Goal: Communication & Community: Answer question/provide support

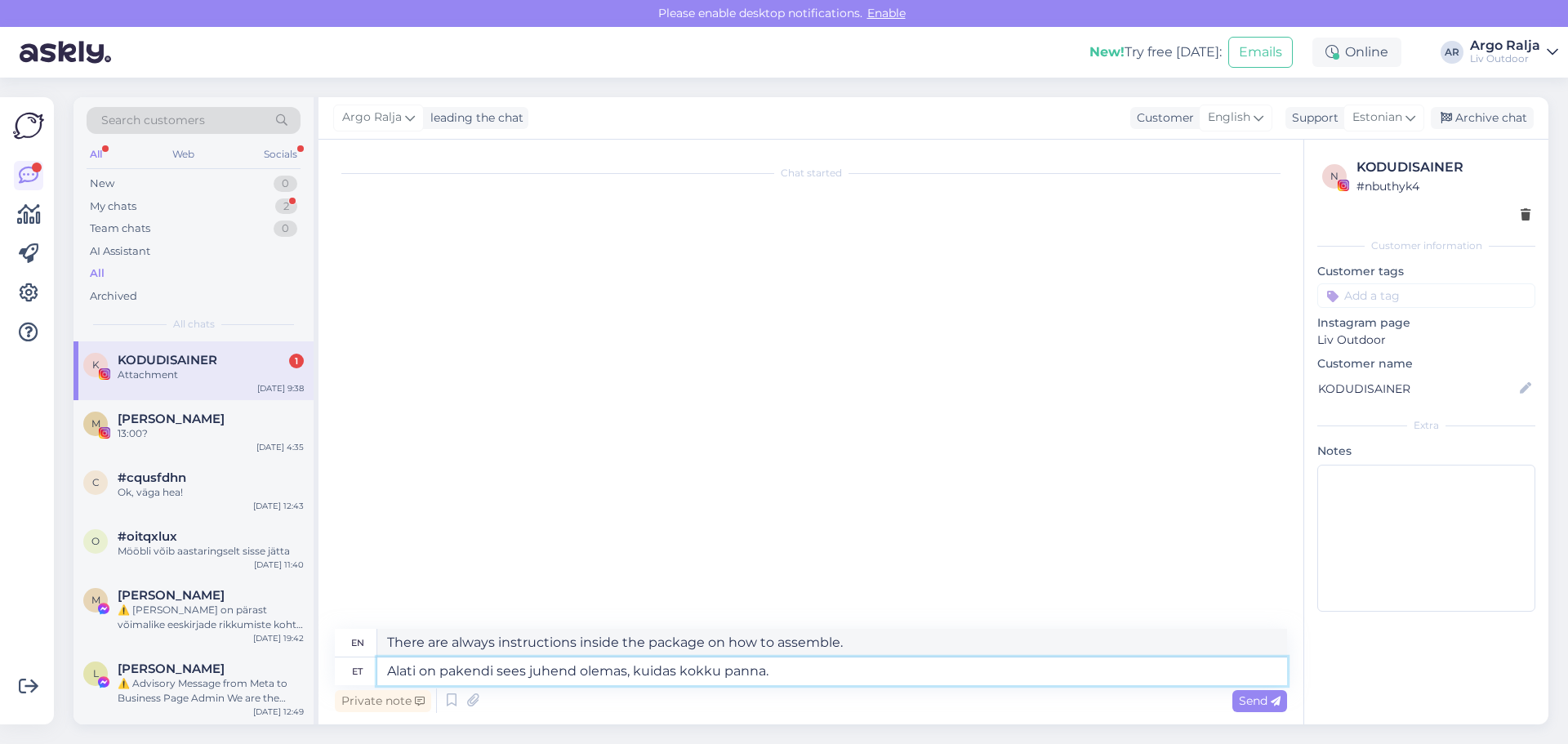
drag, startPoint x: 806, startPoint y: 670, endPoint x: 368, endPoint y: 683, distance: 438.2
click at [368, 683] on div "et [PERSON_NAME] on pakendi sees juhend olemas, kuidas kokku panna." at bounding box center [811, 671] width 952 height 28
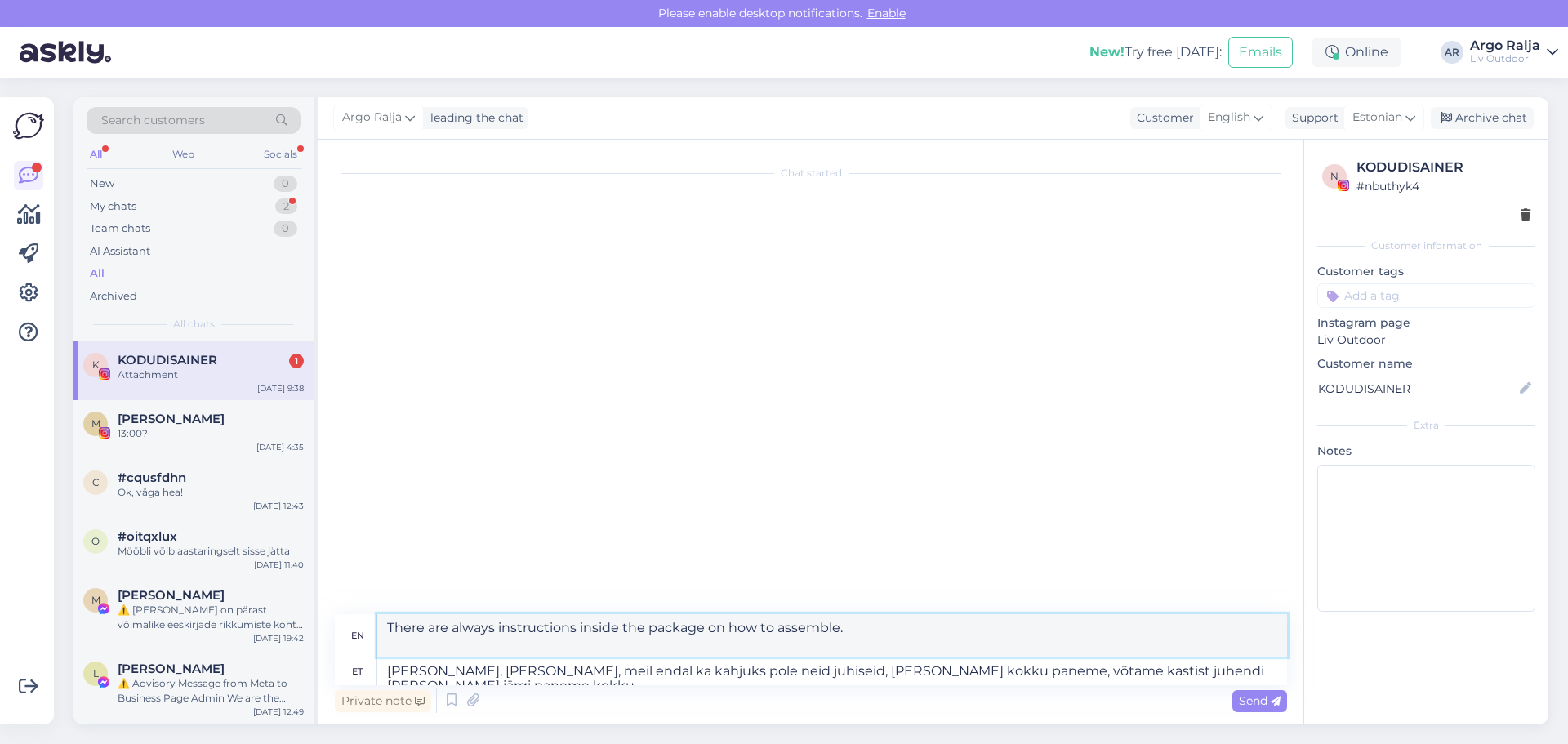
drag, startPoint x: 383, startPoint y: 624, endPoint x: 619, endPoint y: 647, distance: 237.1
click at [619, 647] on textarea "Hey, [PERSON_NAME], unfortunately we don't have these instructions ourselves, w…" at bounding box center [832, 635] width 910 height 42
drag, startPoint x: 1235, startPoint y: 673, endPoint x: 385, endPoint y: 673, distance: 850.0
click at [385, 673] on textarea "[PERSON_NAME], [PERSON_NAME], meil endal ka kahjuks pole neid juhiseid, [PERSON…" at bounding box center [832, 671] width 910 height 28
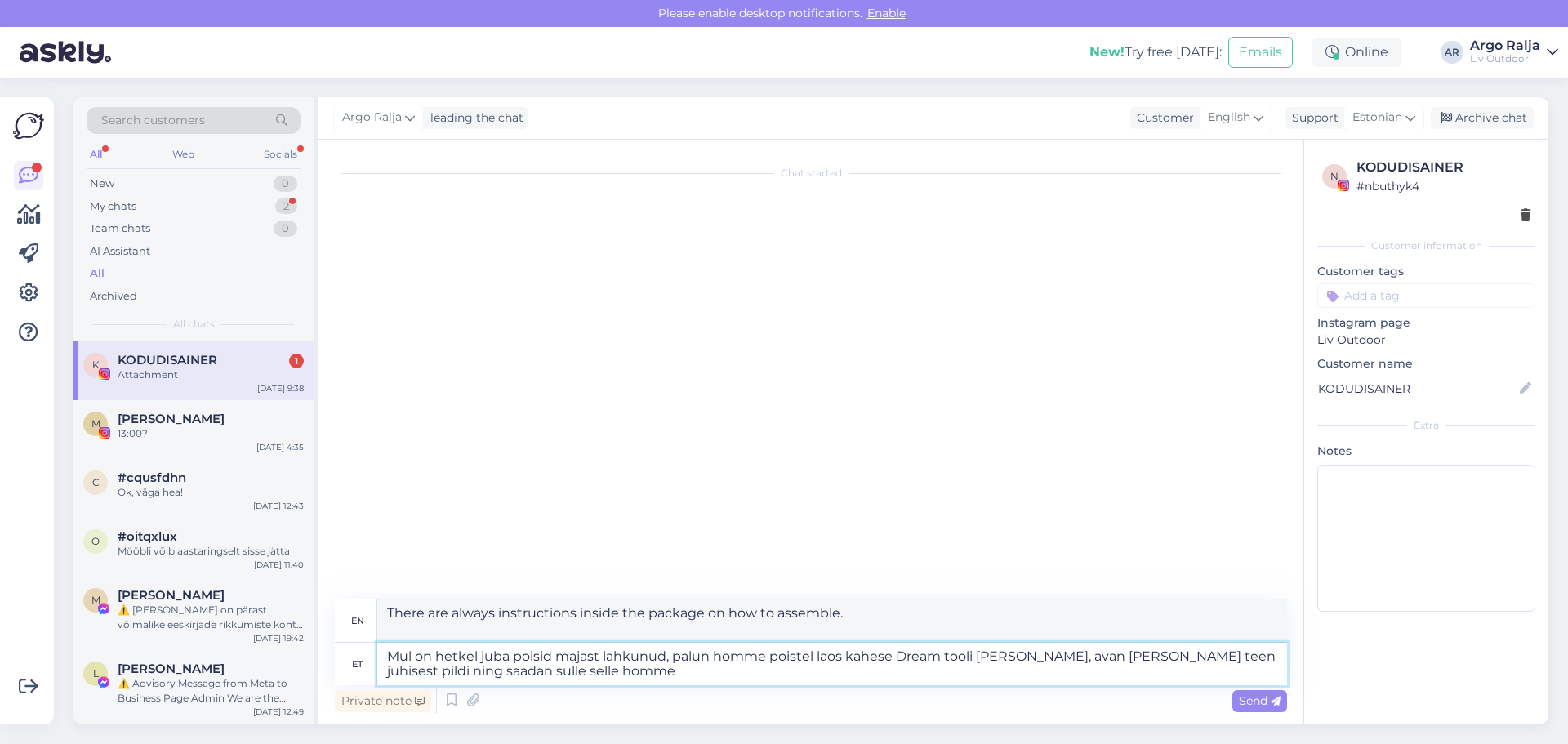
click at [410, 654] on textarea "Mul on hetkel juba poisid majast lahkunud, palun homme poistel laos kahese Drea…" at bounding box center [832, 664] width 910 height 42
click at [412, 647] on textarea "Mul on hetkel juba poisid majast lahkunud, palun homme poistel laos kahese Drea…" at bounding box center [832, 664] width 910 height 42
click at [712, 653] on textarea "Meil on hetkel juba poisid majast lahkunud, palun homme poistel laos kahese Dre…" at bounding box center [832, 664] width 910 height 42
click at [844, 653] on textarea "Meil on hetkel juba poisid majast lahkunud, [PERSON_NAME] homme poistel laos ka…" at bounding box center [832, 664] width 910 height 42
click at [571, 673] on textarea "Meil on hetkel juba poisid majast lahkunud, [PERSON_NAME] homme laos kahese Dre…" at bounding box center [832, 664] width 910 height 42
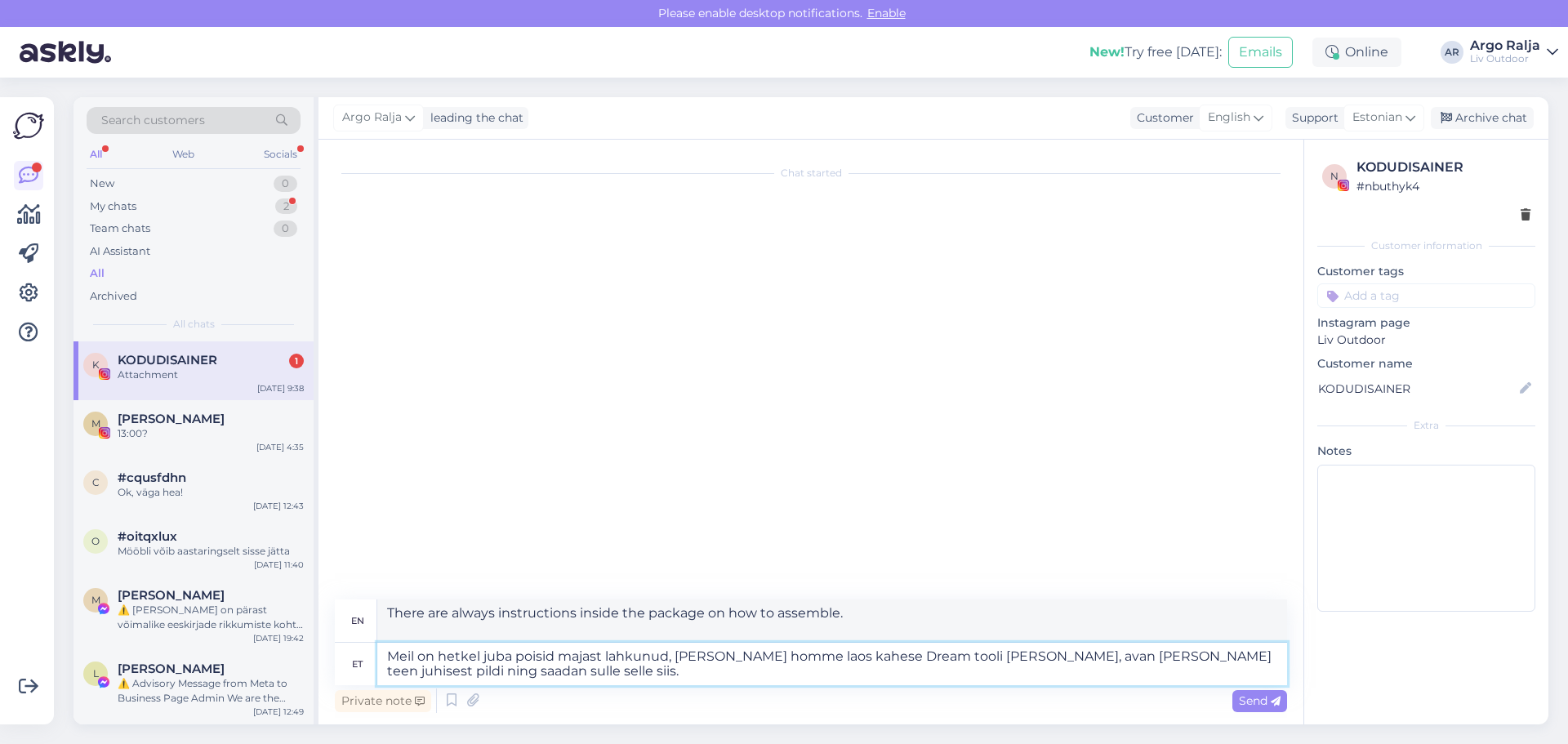
click at [598, 676] on textarea "Meil on hetkel juba poisid majast lahkunud, [PERSON_NAME] homme laos kahese Dre…" at bounding box center [832, 664] width 910 height 42
drag, startPoint x: 388, startPoint y: 610, endPoint x: 831, endPoint y: 627, distance: 443.3
click at [854, 627] on textarea "We have already left the house with the boys, I'll ask them to pick up the doub…" at bounding box center [832, 621] width 910 height 42
click at [773, 678] on textarea "Meil on hetkel juba poisid majast lahkunud, [PERSON_NAME] homme laos kahese Dre…" at bounding box center [832, 664] width 910 height 42
click at [385, 654] on textarea "Meil on hetkel juba poisid majast lahkunud, [PERSON_NAME] homme laos kahese Dre…" at bounding box center [832, 664] width 910 height 42
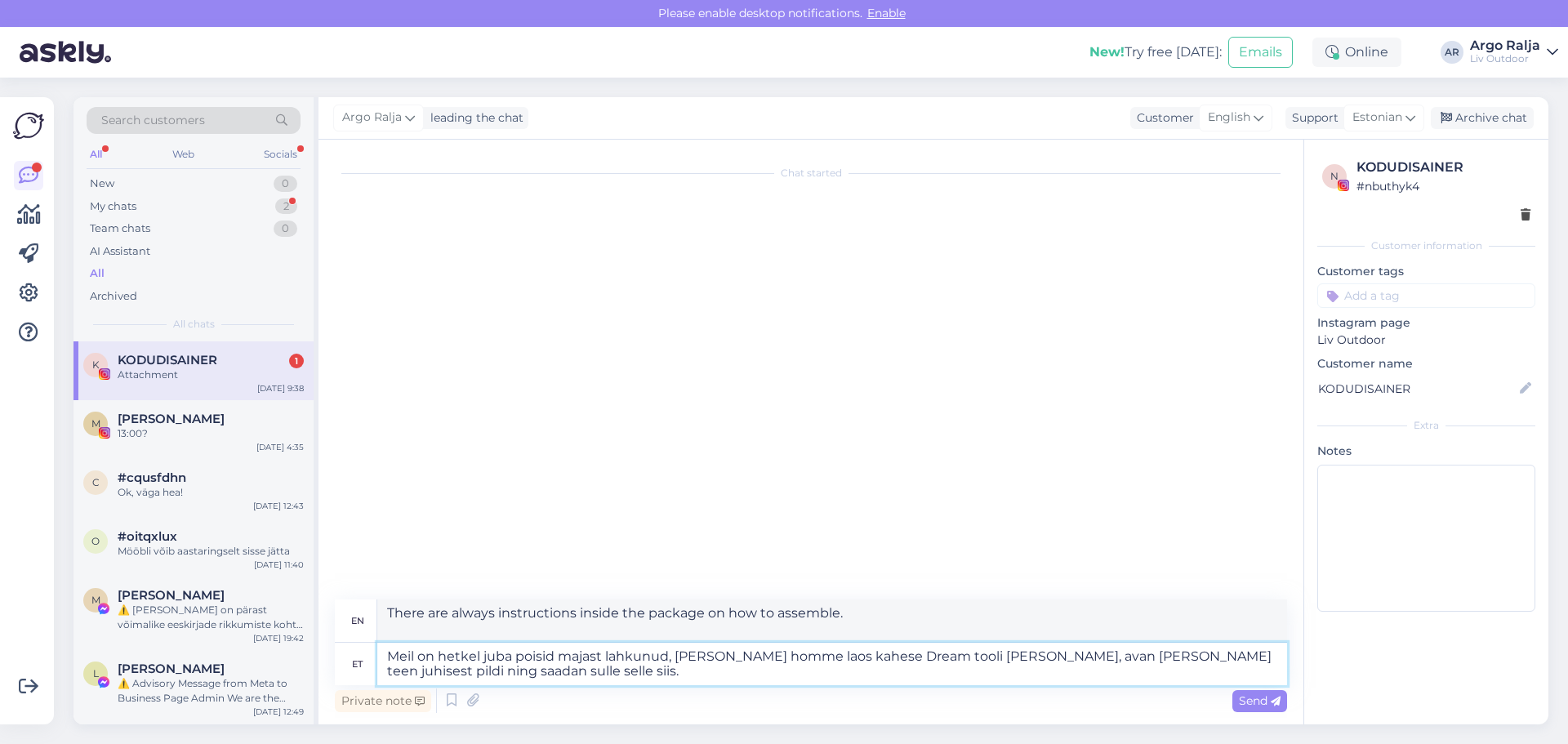
click at [516, 658] on textarea "Meil on hetkel juba poisid majast lahkunud, [PERSON_NAME] homme laos kahese Dre…" at bounding box center [832, 664] width 910 height 42
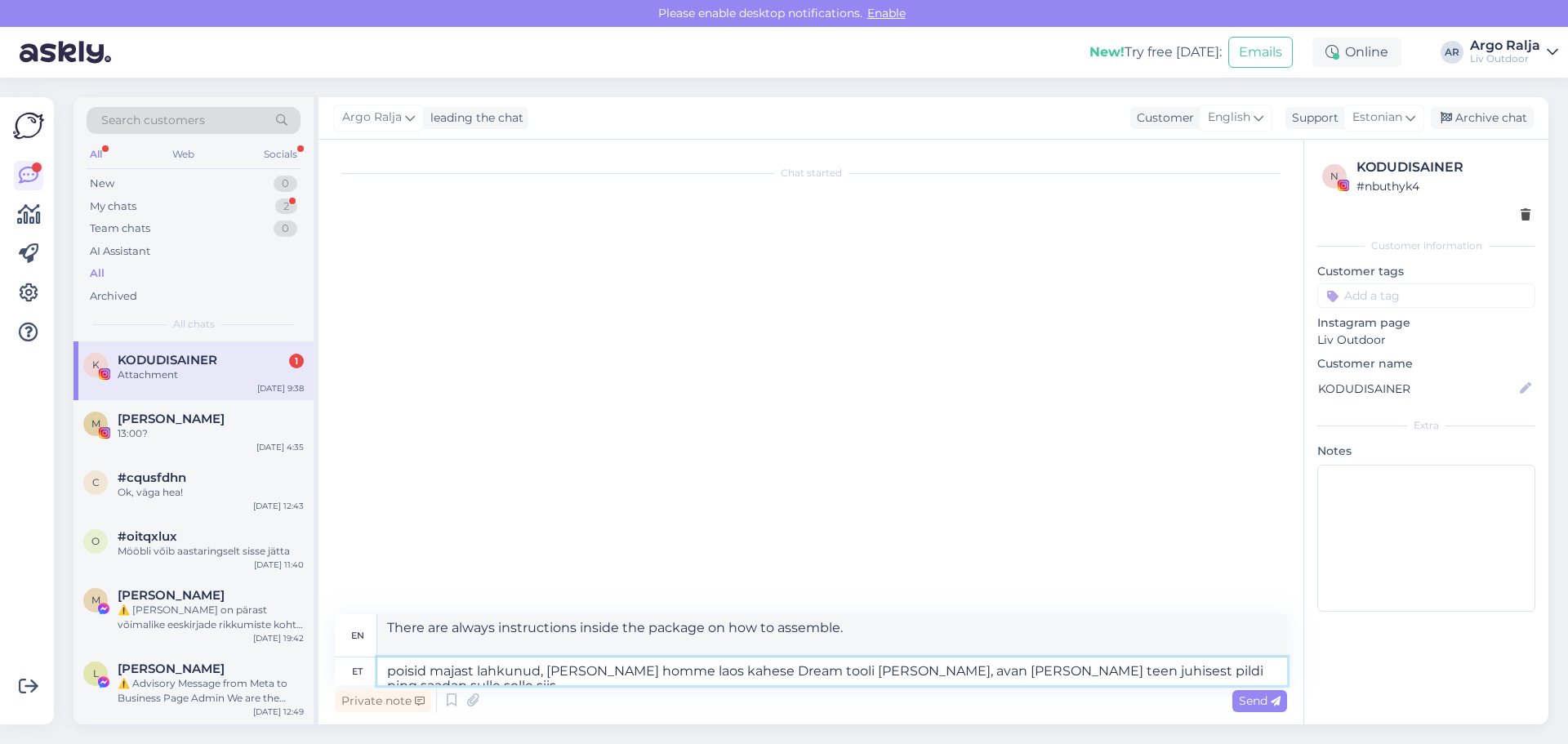
click at [392, 670] on textarea "poisid majast lahkunud, [PERSON_NAME] homme laos kahese Dream tooli [PERSON_NAM…" at bounding box center [832, 671] width 910 height 28
click at [426, 672] on textarea "Poisid majast lahkunud, [PERSON_NAME] homme laos kahese Dream tooli [PERSON_NAM…" at bounding box center [832, 671] width 910 height 28
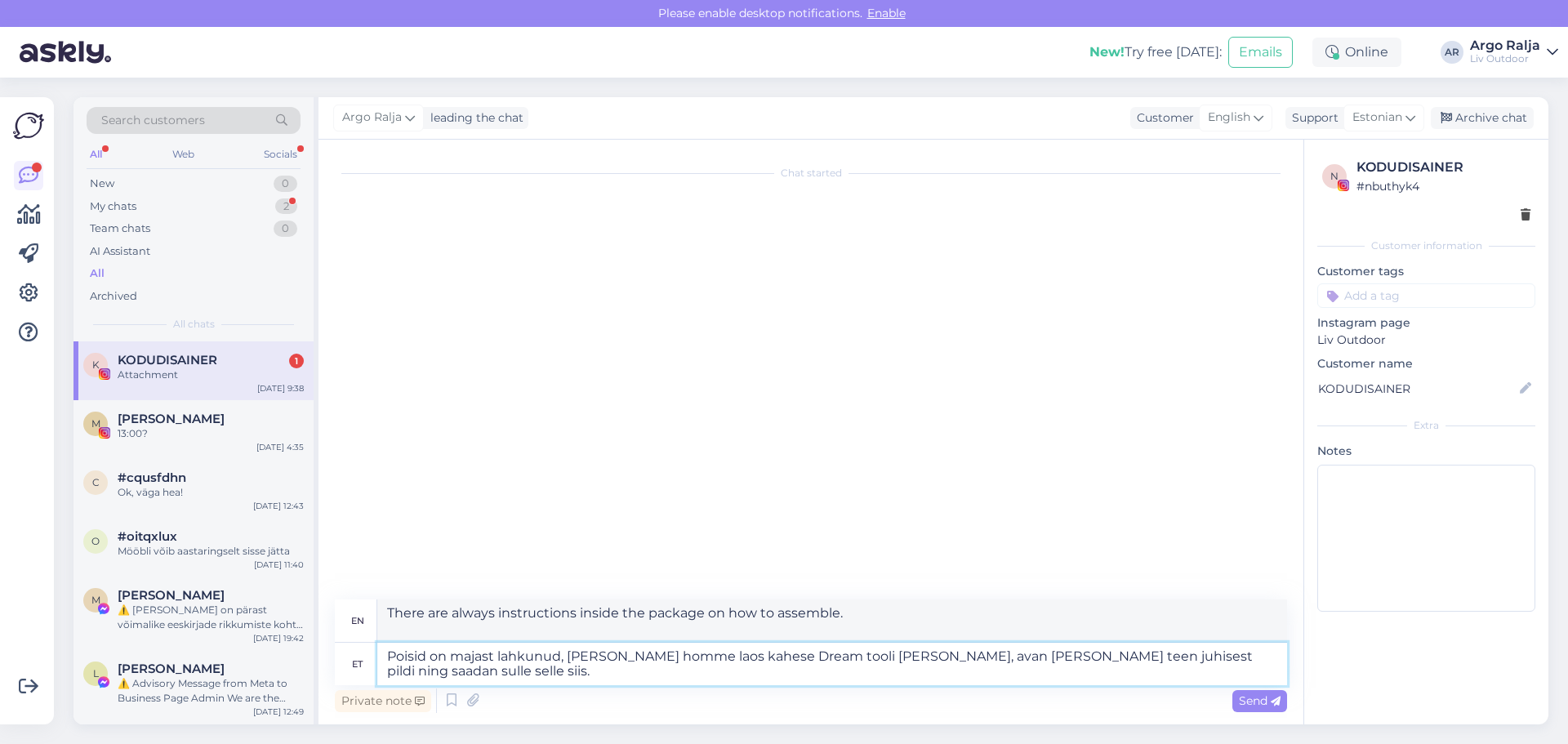
click at [494, 656] on textarea "Poisid on majast lahkunud, [PERSON_NAME] homme laos kahese Dream tooli [PERSON_…" at bounding box center [832, 664] width 910 height 42
click at [798, 655] on textarea "Poisid on tänaseks juba laost lahkunud, [PERSON_NAME] homme laos kahese Dream t…" at bounding box center [832, 664] width 910 height 42
type textarea "Poisid on tänaseks juba laost lahkunud, [PERSON_NAME] homme kahese Dream tooli …"
drag, startPoint x: 387, startPoint y: 608, endPoint x: 631, endPoint y: 631, distance: 245.1
click at [631, 632] on textarea "The guys have already left the warehouse [DATE], I'll ask them to lift the doub…" at bounding box center [832, 621] width 910 height 42
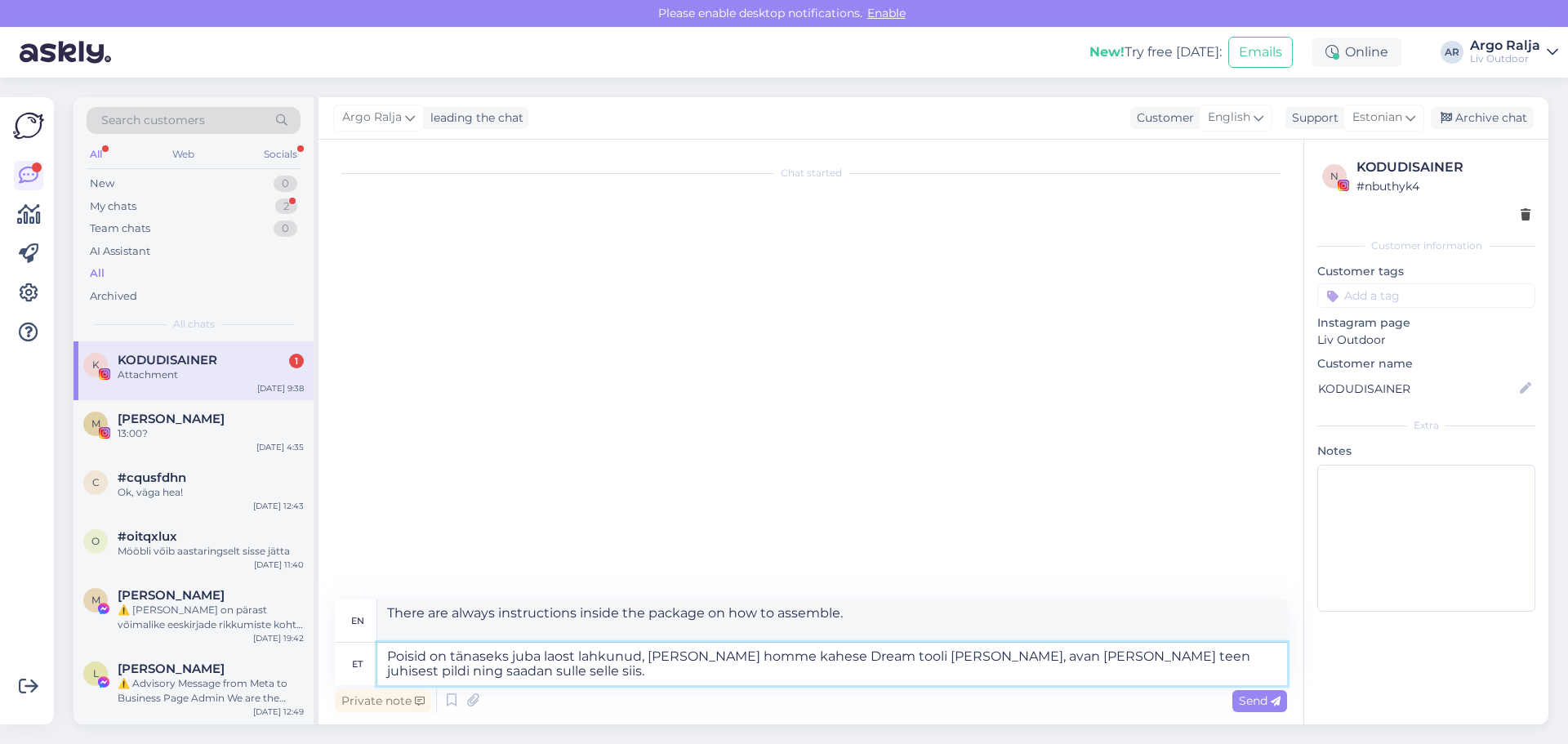
drag, startPoint x: 388, startPoint y: 657, endPoint x: 489, endPoint y: 674, distance: 102.4
click at [489, 674] on textarea "Poisid on tänaseks juba laost lahkunud, [PERSON_NAME] homme kahese Dream tooli …" at bounding box center [832, 664] width 910 height 42
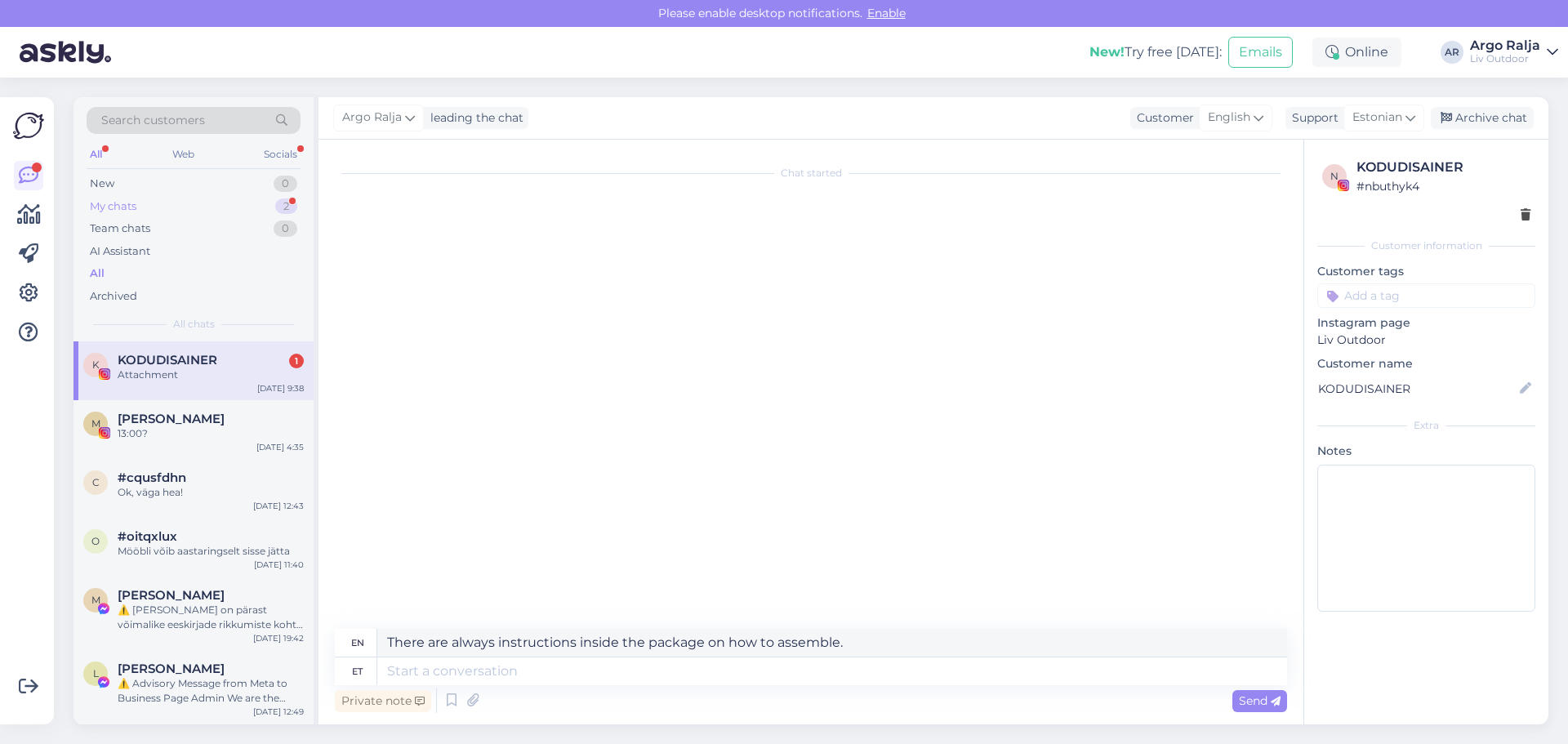
click at [140, 209] on div "My chats 2" at bounding box center [193, 206] width 214 height 23
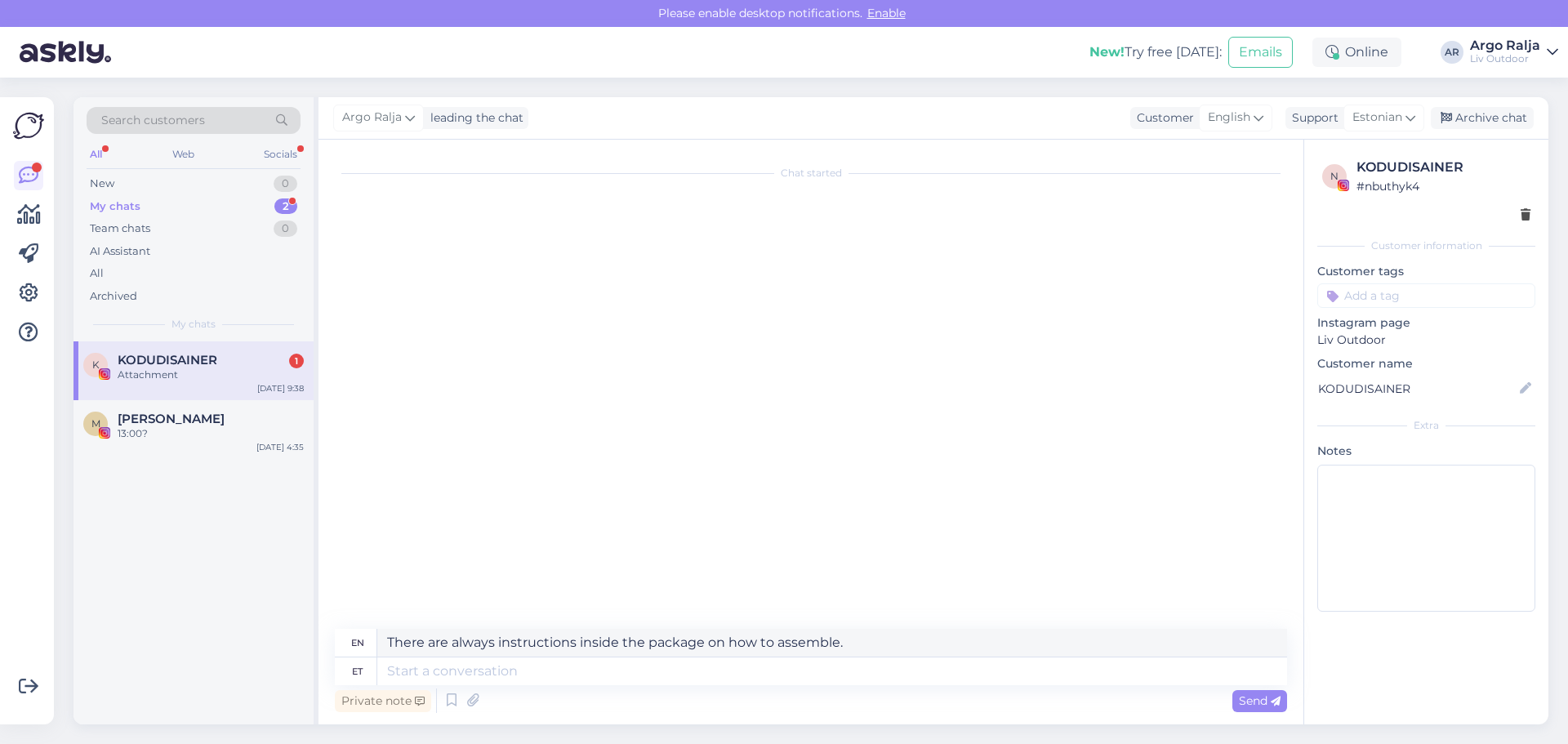
click at [214, 369] on div "Attachment" at bounding box center [210, 375] width 186 height 14
click at [287, 202] on div "2" at bounding box center [286, 206] width 23 height 16
click at [241, 435] on div "13:00?" at bounding box center [210, 433] width 186 height 14
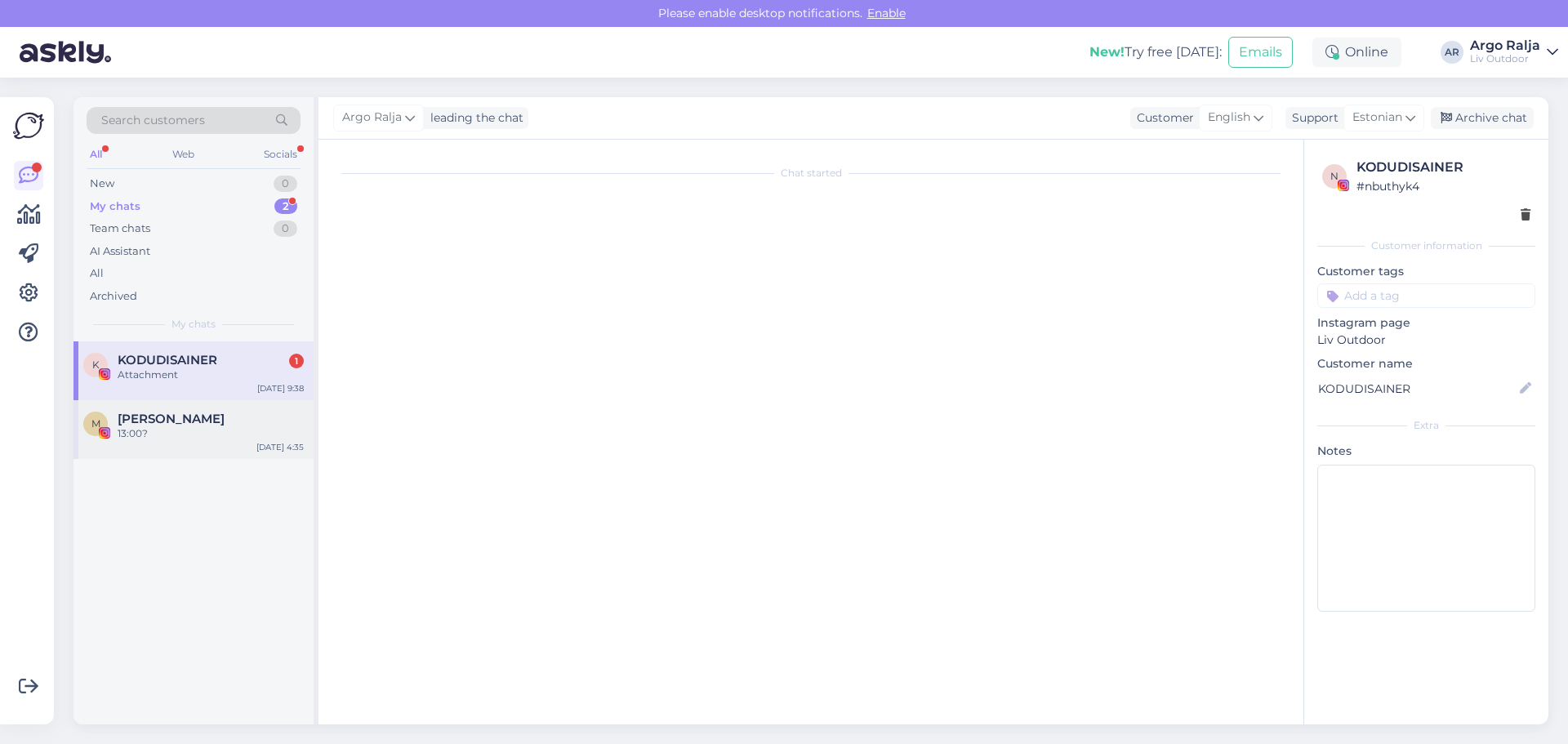
scroll to position [845, 0]
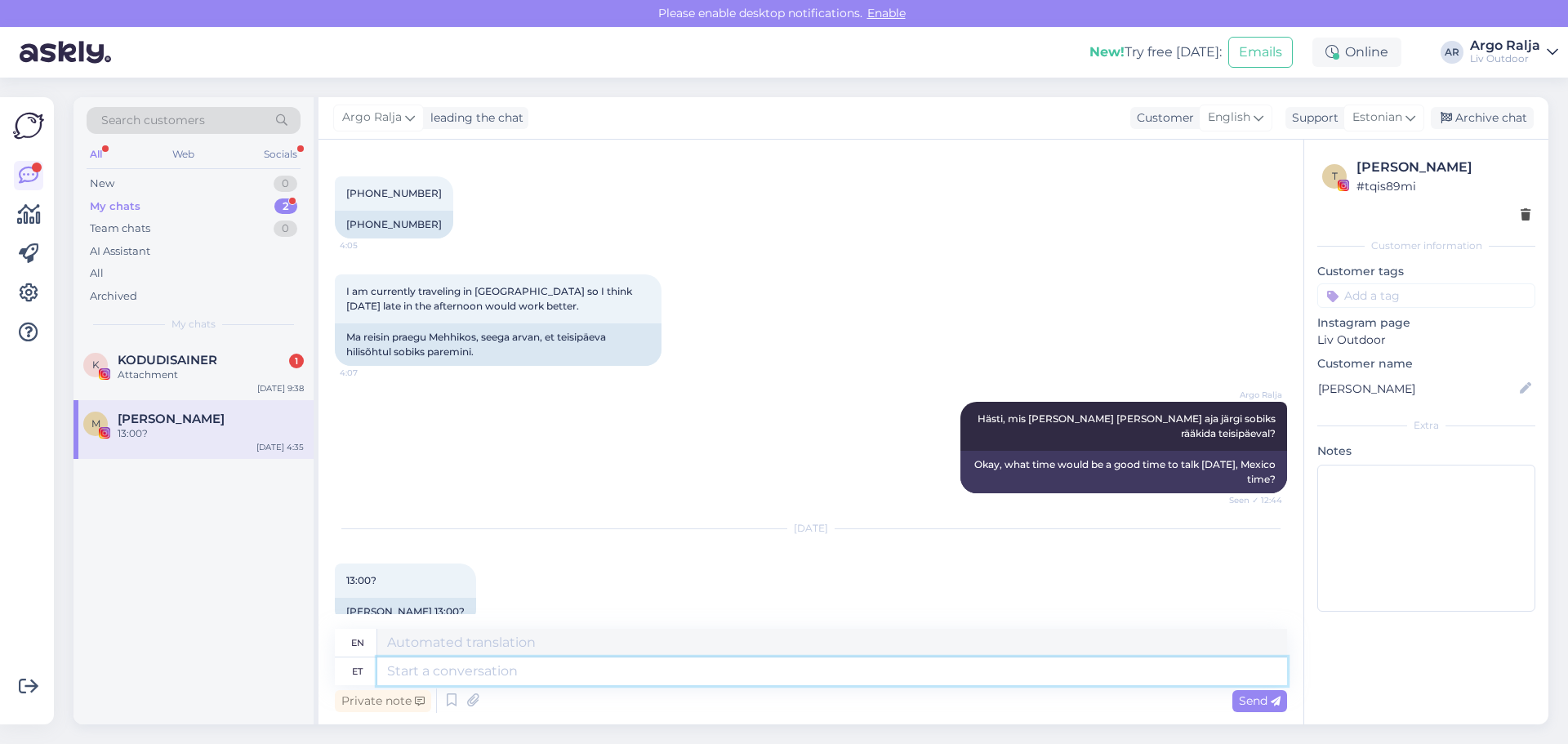
click at [652, 673] on textarea at bounding box center [832, 671] width 910 height 28
click at [150, 372] on div "Attachment" at bounding box center [210, 375] width 186 height 14
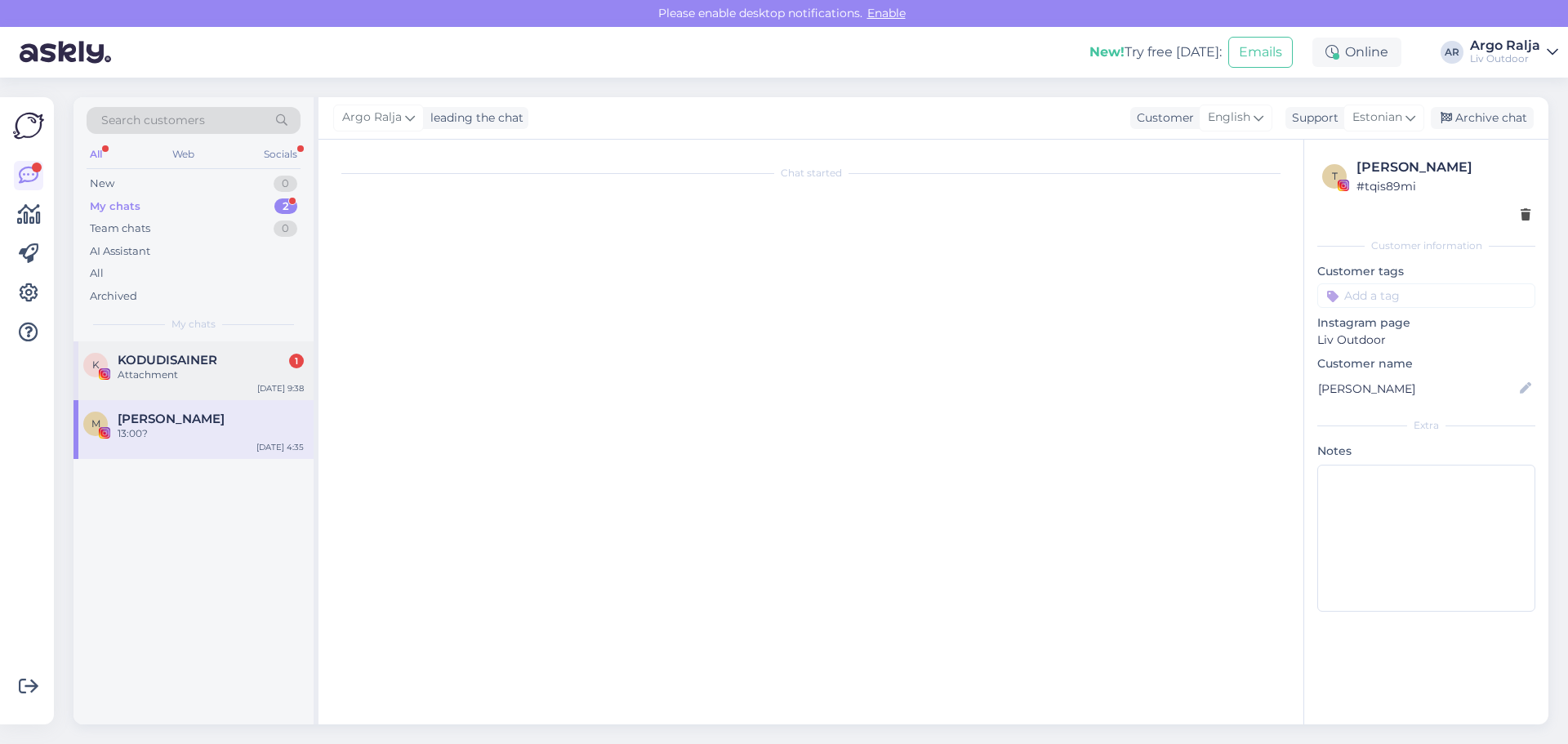
scroll to position [0, 0]
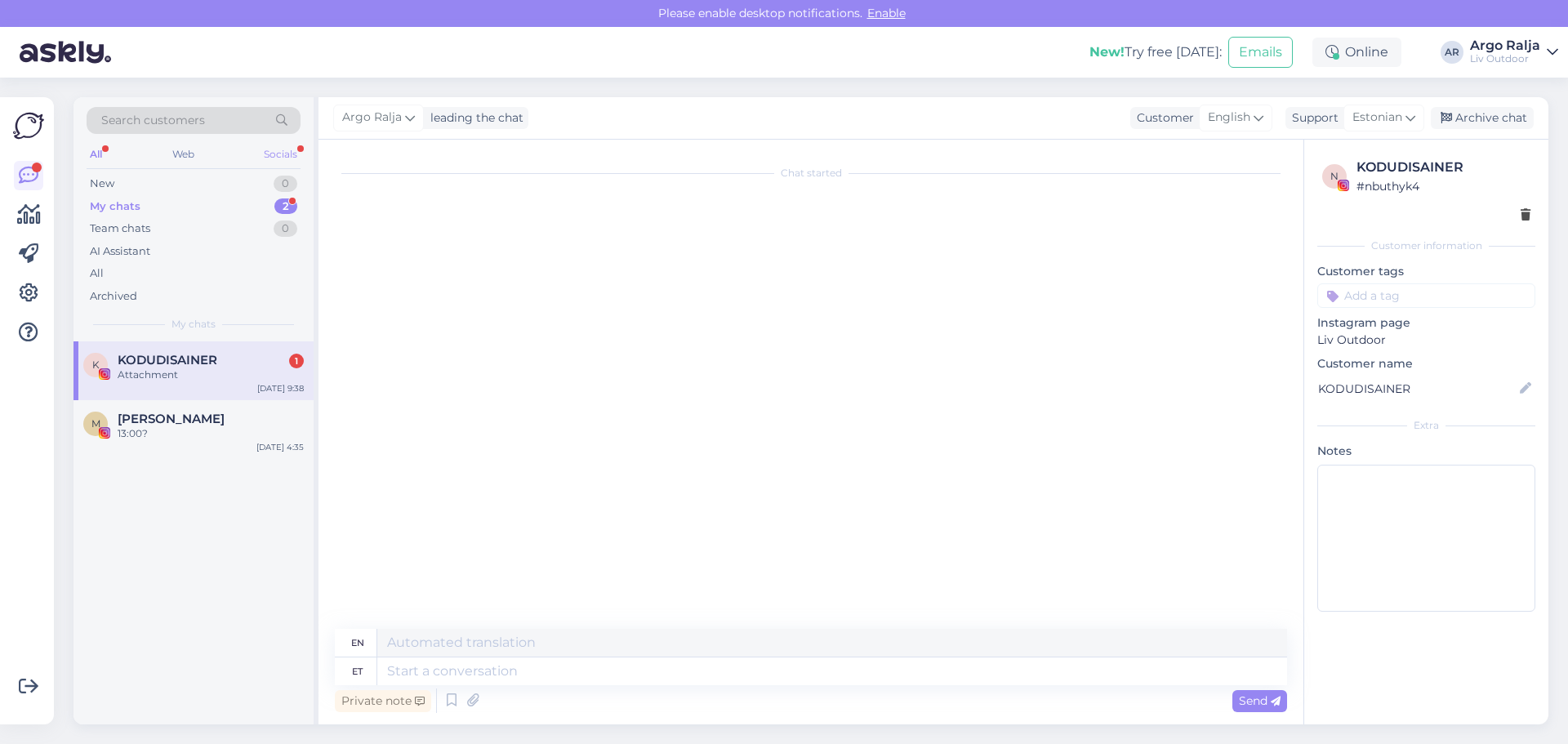
click at [281, 154] on div "Socials" at bounding box center [280, 154] width 40 height 21
click at [238, 361] on div "KODUDISAINER 1" at bounding box center [210, 359] width 186 height 14
click at [509, 675] on textarea at bounding box center [832, 671] width 910 height 28
click at [204, 428] on div "13:00?" at bounding box center [210, 433] width 186 height 14
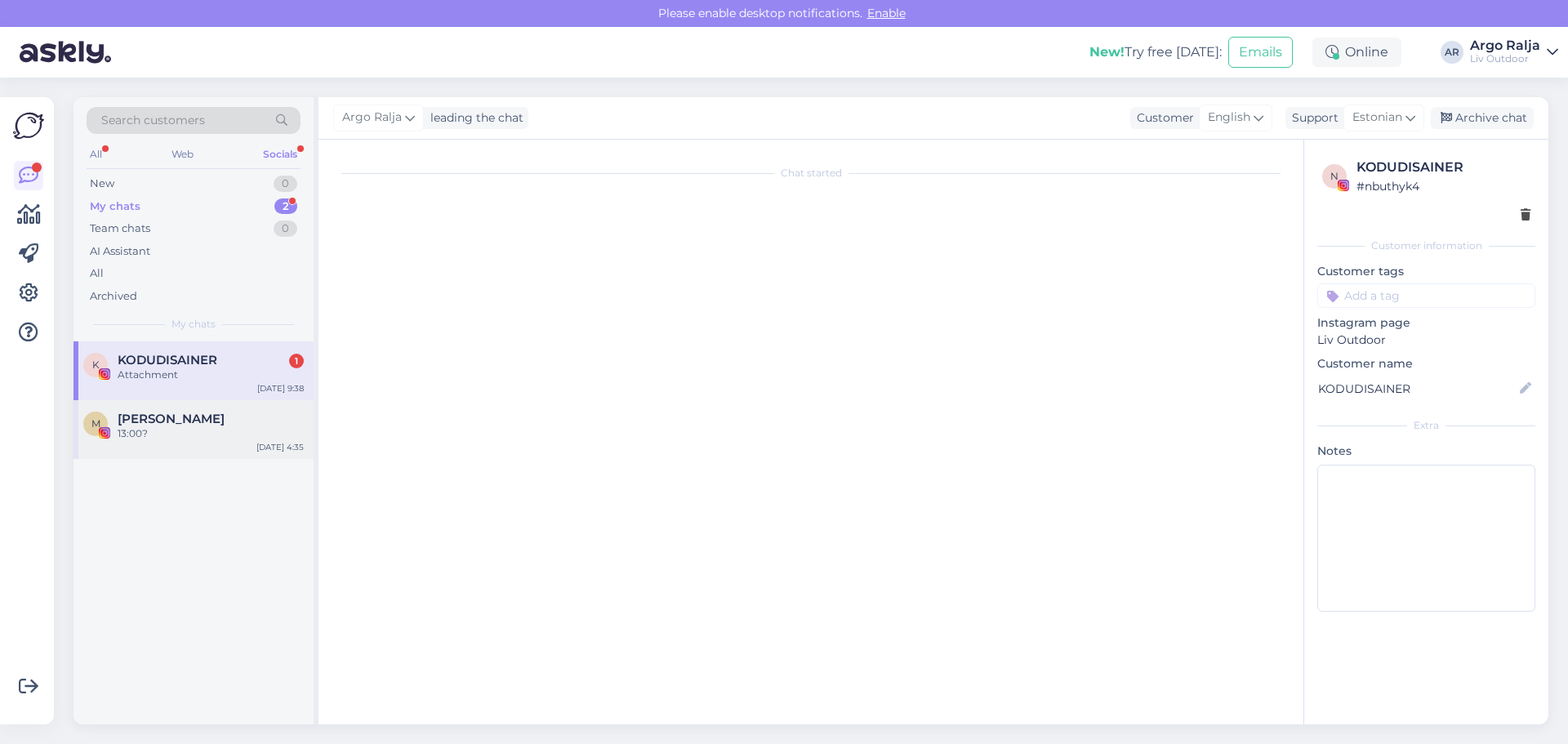
scroll to position [845, 0]
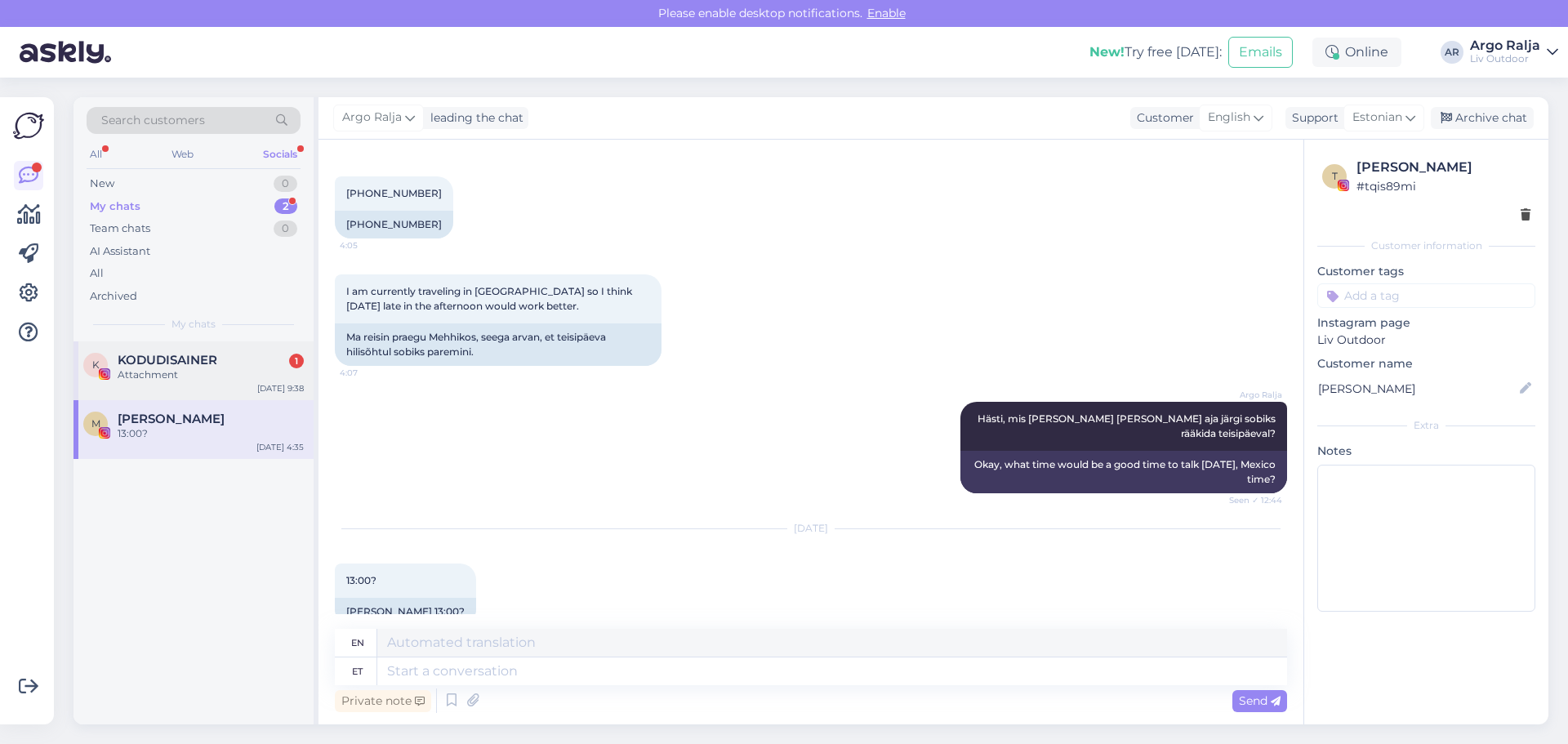
click at [223, 378] on div "Attachment" at bounding box center [210, 375] width 186 height 14
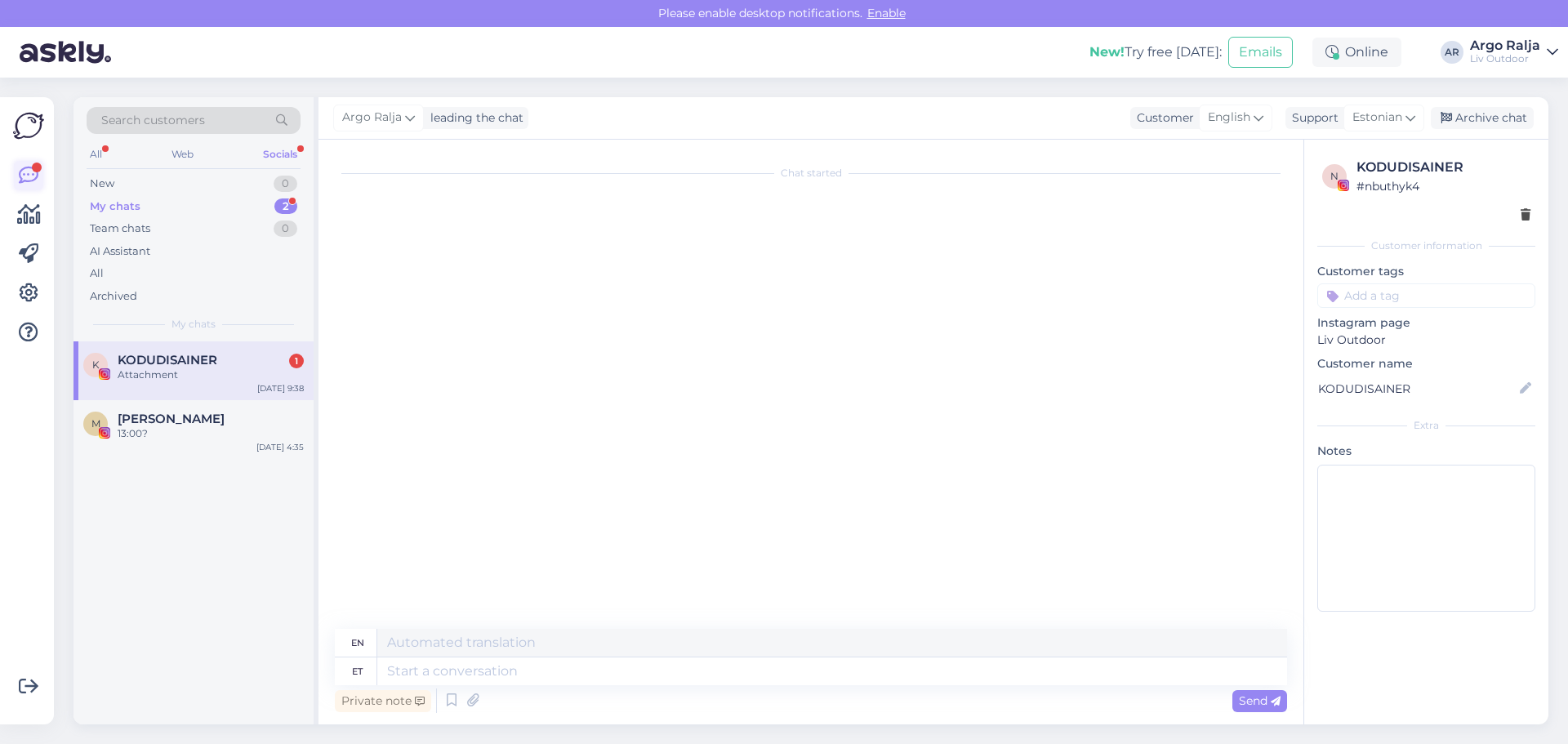
click at [31, 169] on icon at bounding box center [28, 175] width 19 height 19
click at [99, 152] on div "All" at bounding box center [96, 154] width 19 height 21
click at [121, 270] on div "All" at bounding box center [193, 273] width 214 height 23
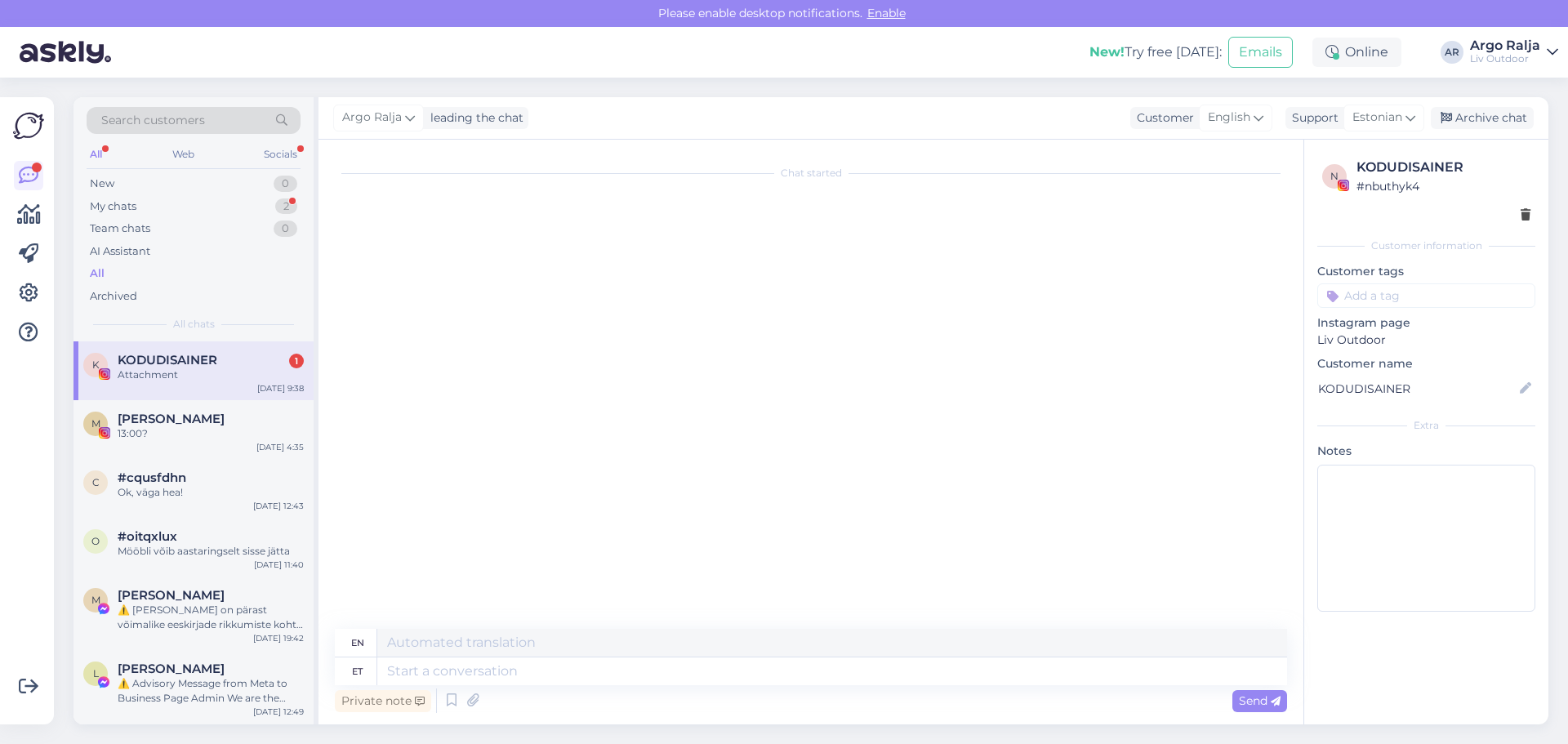
click at [192, 355] on span "KODUDISAINER" at bounding box center [167, 359] width 100 height 14
click at [1255, 699] on span "Send" at bounding box center [1259, 700] width 41 height 14
